Goal: Task Accomplishment & Management: Manage account settings

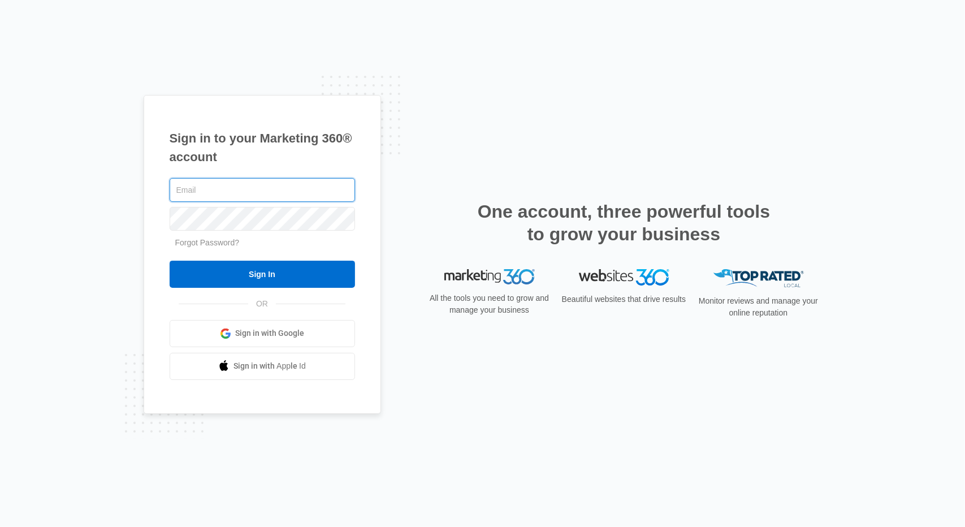
click at [220, 198] on input "text" at bounding box center [262, 190] width 185 height 24
click at [214, 198] on input "text" at bounding box center [262, 190] width 185 height 24
type input "markiting@countrytruck.net"
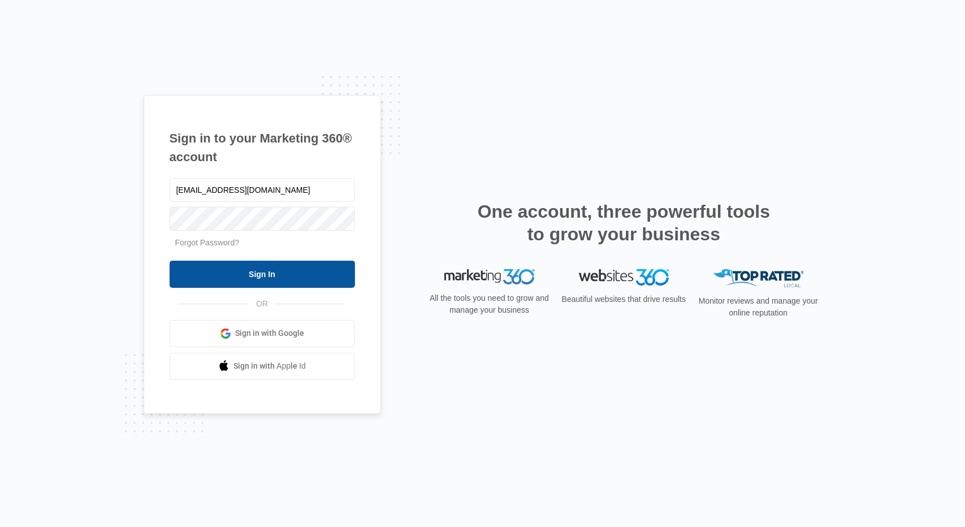
click at [267, 272] on input "Sign In" at bounding box center [262, 274] width 185 height 27
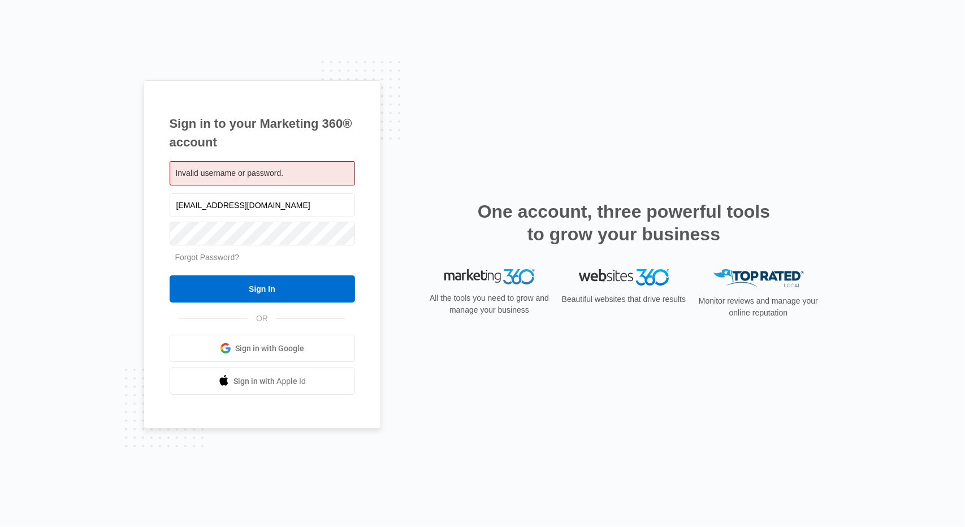
click at [209, 259] on link "Forgot Password?" at bounding box center [207, 257] width 64 height 9
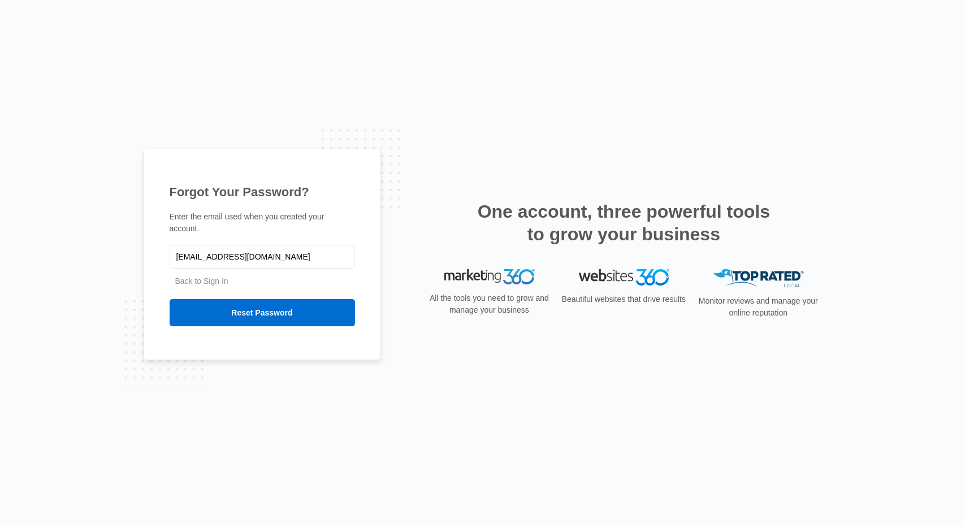
type input "[EMAIL_ADDRESS][DOMAIN_NAME]"
click at [213, 350] on div "Forgot Your Password? Enter the email used when you created your account. marke…" at bounding box center [262, 254] width 237 height 211
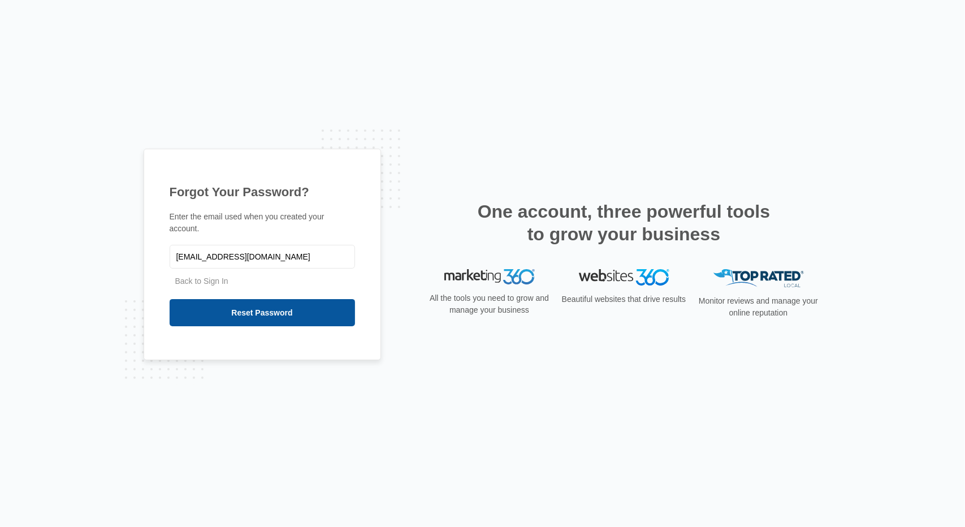
click at [222, 317] on input "Reset Password" at bounding box center [262, 312] width 185 height 27
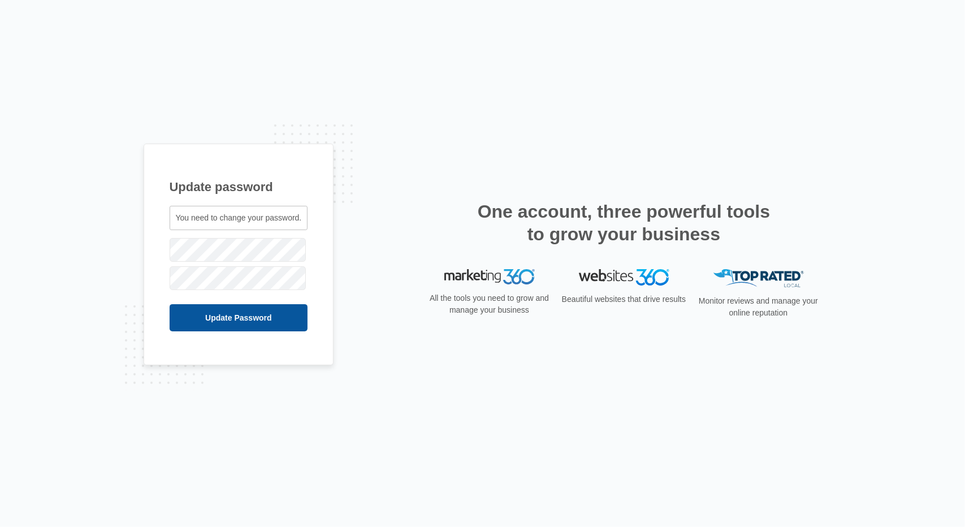
click at [241, 318] on input "Update Password" at bounding box center [239, 317] width 138 height 27
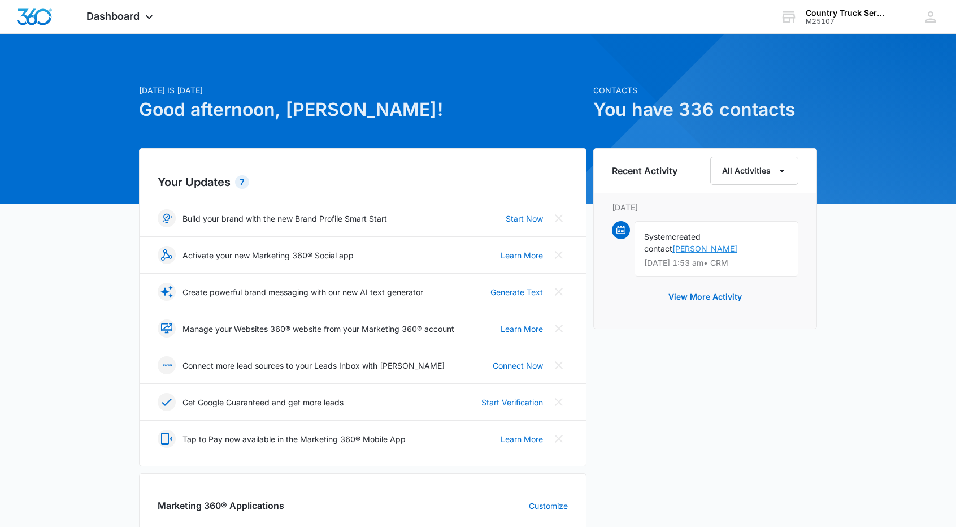
click at [738, 244] on link "[PERSON_NAME]" at bounding box center [705, 249] width 65 height 10
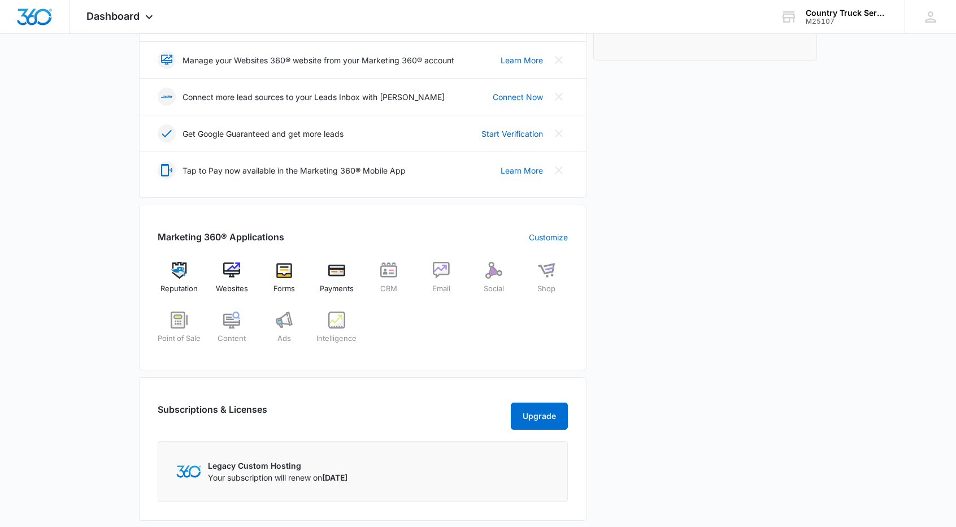
scroll to position [269, 0]
click at [223, 269] on img at bounding box center [231, 269] width 17 height 17
